Goal: Navigation & Orientation: Find specific page/section

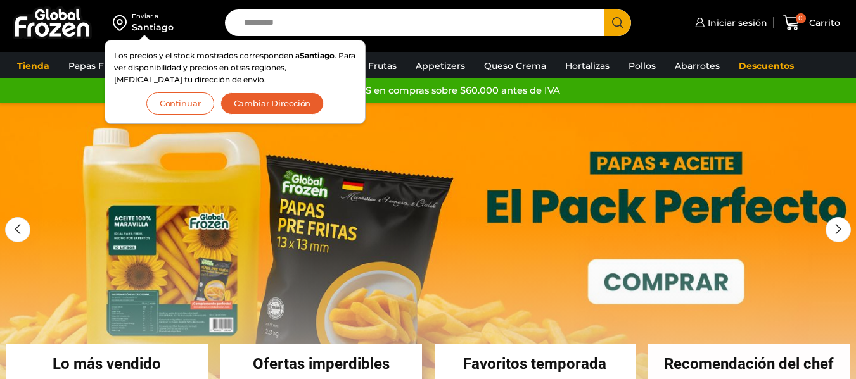
click at [683, 87] on div "Envío GRATIS en compras sobre $60.000 antes de IVA Envío GRATIS en compras sobr…" at bounding box center [428, 90] width 852 height 19
click at [184, 106] on button "Continuar" at bounding box center [180, 103] width 68 height 22
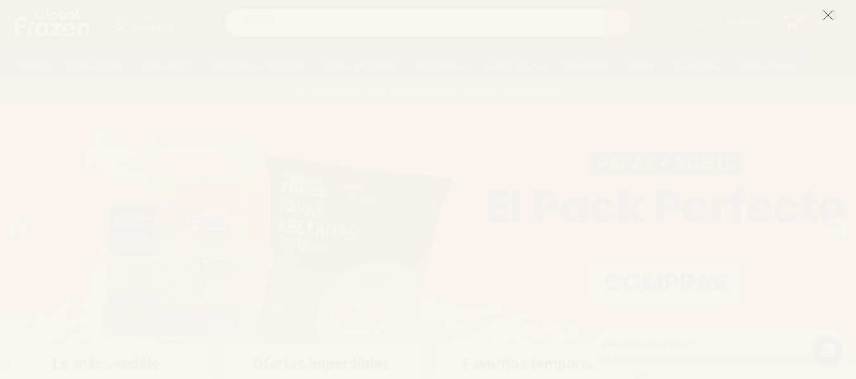
click at [830, 17] on line at bounding box center [827, 15] width 9 height 9
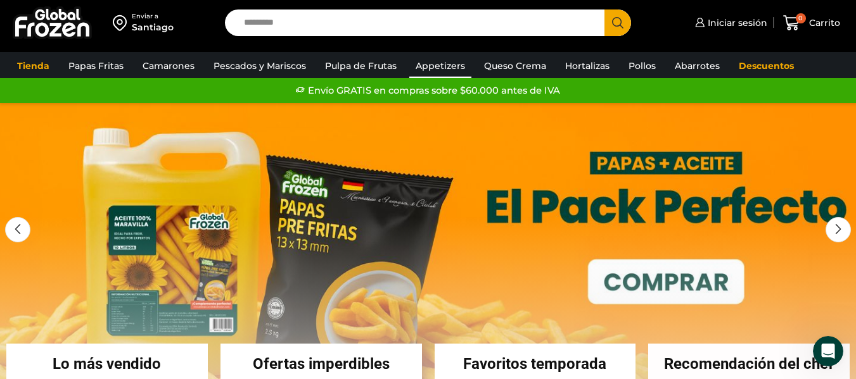
click at [426, 58] on link "Appetizers" at bounding box center [440, 66] width 62 height 24
